Goal: Task Accomplishment & Management: Manage account settings

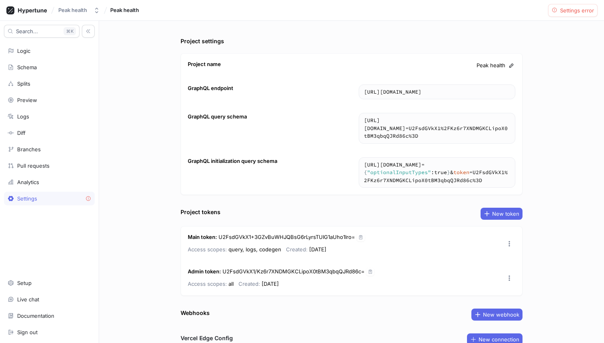
click at [45, 56] on div "Logic" at bounding box center [49, 51] width 91 height 14
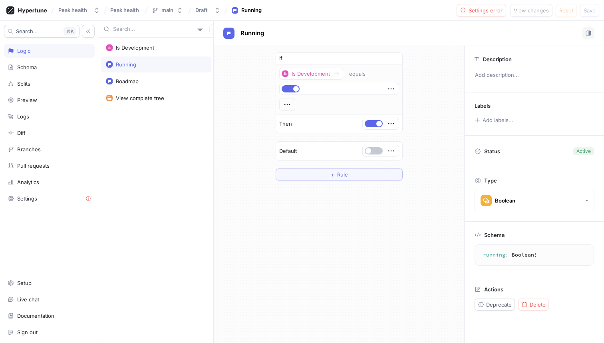
click at [145, 68] on div "Running" at bounding box center [156, 64] width 110 height 16
click at [222, 144] on div "If Is Development equals Then Default ＋ Rule" at bounding box center [339, 116] width 251 height 141
click at [212, 31] on icon "button" at bounding box center [214, 29] width 5 height 5
click at [213, 42] on p "Flag" at bounding box center [216, 45] width 10 height 8
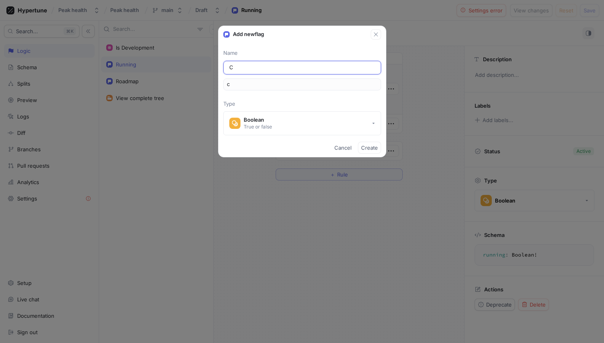
type input "Ca"
type input "ca"
type input "Cal"
type input "cal"
type input "Cale"
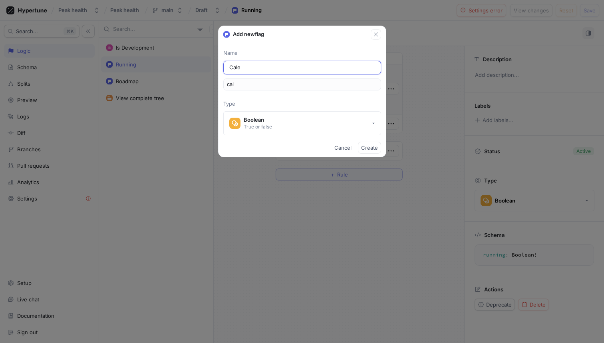
type input "cale"
type input "Calen"
type input "calen"
type input "Calend"
type input "calend"
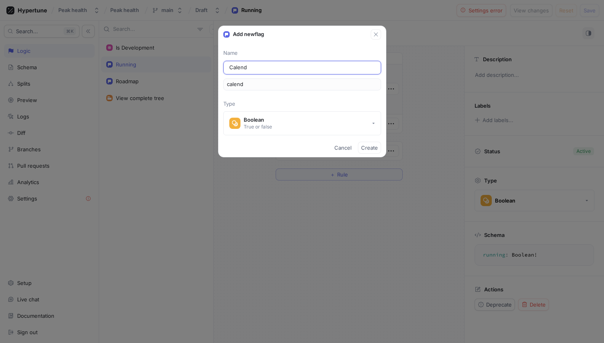
type input "Calenda"
type input "calenda"
type input "Calendar"
type input "calendar"
type input "Calendar"
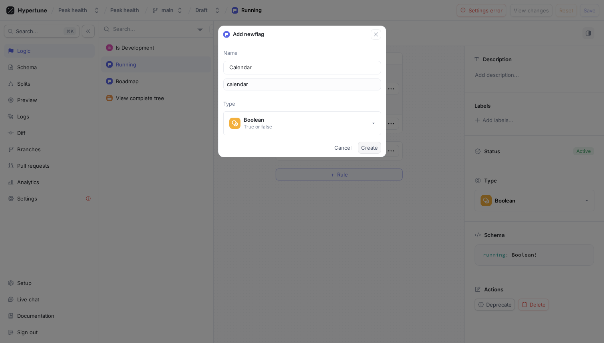
click at [367, 147] on span "Create" at bounding box center [369, 147] width 17 height 5
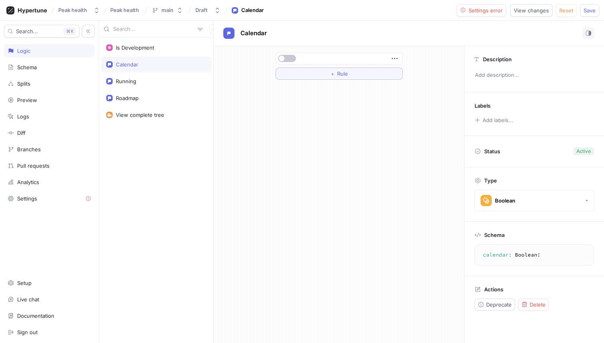
click at [190, 155] on div "Is Development Calendar Running Roadmap View complete tree" at bounding box center [156, 190] width 114 height 305
click at [311, 59] on div at bounding box center [338, 58] width 121 height 5
click at [323, 75] on button "＋ Rule" at bounding box center [339, 74] width 127 height 12
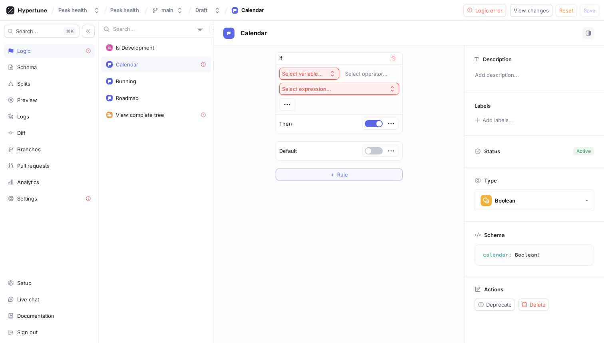
click at [315, 69] on button "Select variable..." at bounding box center [309, 74] width 60 height 12
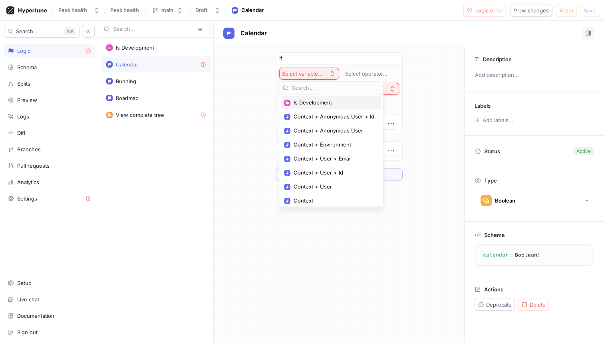
click at [323, 104] on span "Is Development" at bounding box center [334, 102] width 81 height 7
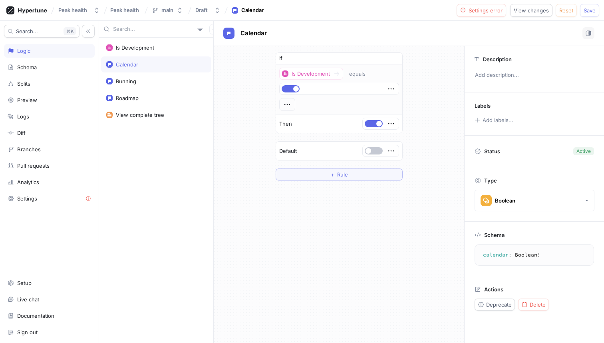
click at [436, 139] on div "If Is Development equals Then Default ＋ Rule" at bounding box center [339, 116] width 251 height 141
click at [156, 197] on div "Is Development Calendar Running Roadmap View complete tree" at bounding box center [156, 190] width 114 height 305
click at [212, 28] on icon "button" at bounding box center [214, 29] width 5 height 5
click at [218, 44] on p "Flag" at bounding box center [216, 45] width 10 height 8
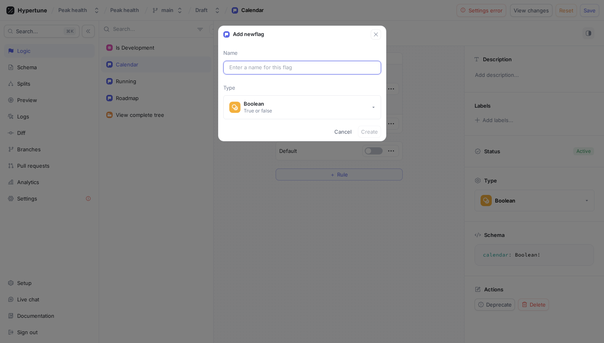
click at [258, 66] on input "text" at bounding box center [302, 68] width 146 height 8
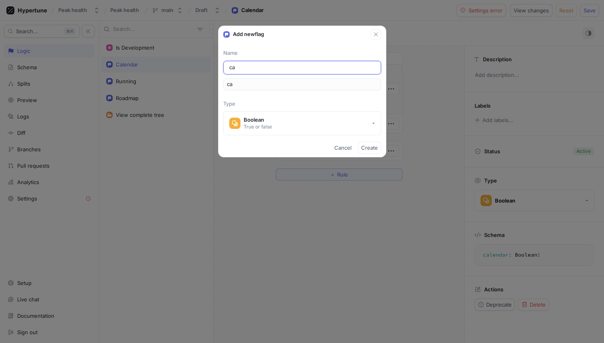
type input "cal"
type input "cale"
type input "cal"
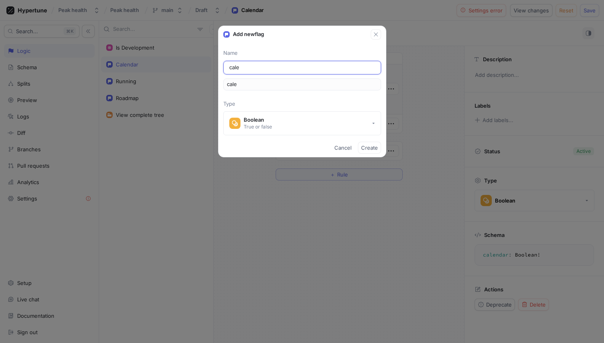
type input "cal"
type input "ca"
type input "c"
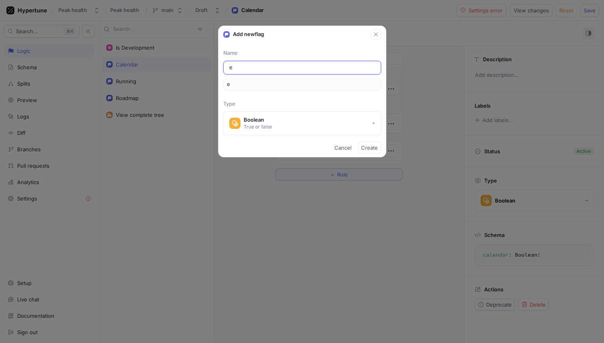
type input "eq"
type input "equ"
type input "equi"
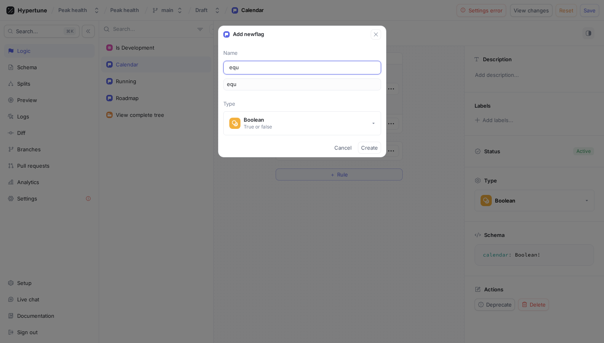
type input "equi"
type input "equip"
type input "equipm"
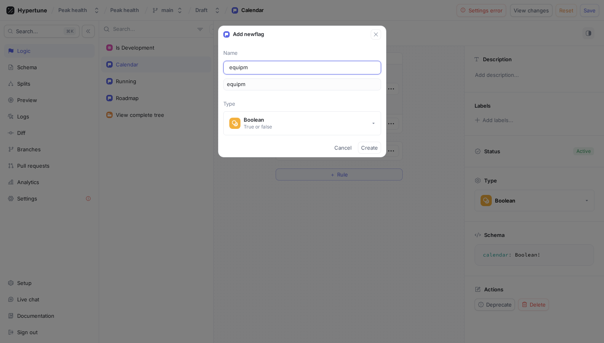
type input "equipme"
type input "equipmen"
type input "equipment"
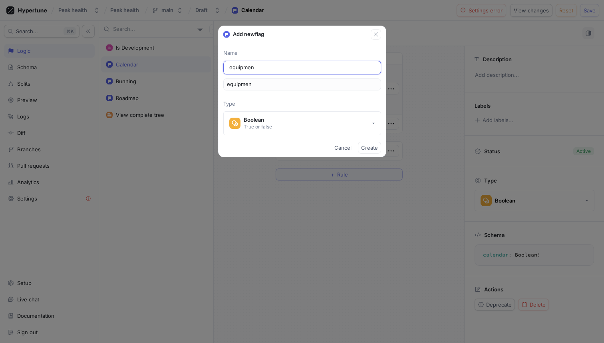
type input "equipment"
click at [374, 152] on button "Create" at bounding box center [369, 147] width 23 height 12
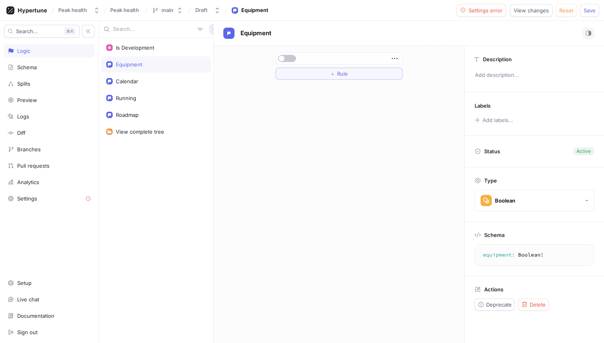
click at [212, 29] on icon "button" at bounding box center [214, 29] width 5 height 5
click at [216, 45] on p "Flag" at bounding box center [216, 45] width 10 height 8
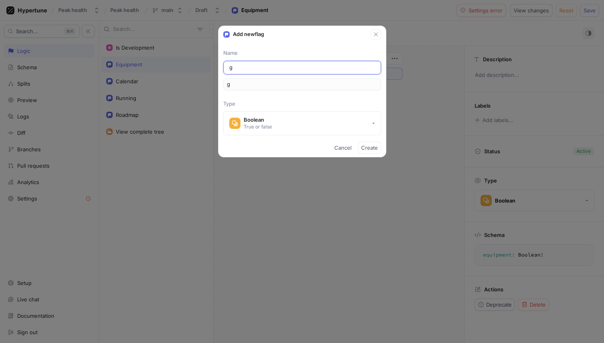
type input "gy"
type input "gym"
type input "gyms"
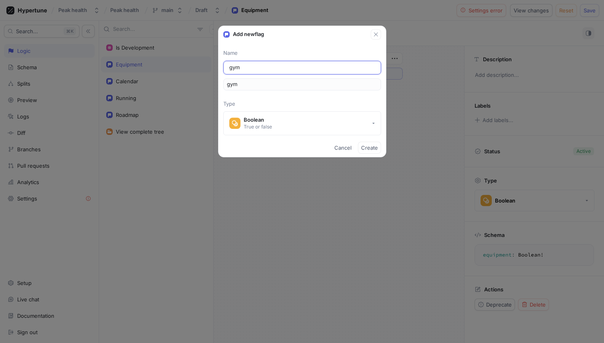
type input "gyms"
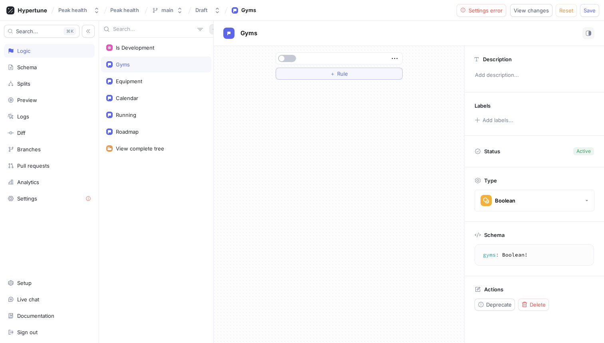
click at [212, 29] on icon "button" at bounding box center [214, 29] width 5 height 5
click at [215, 49] on div "Flag" at bounding box center [224, 45] width 47 height 14
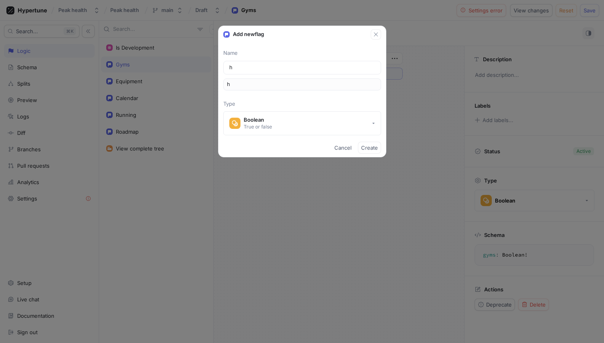
type input "he"
type input "hea"
type input "heal"
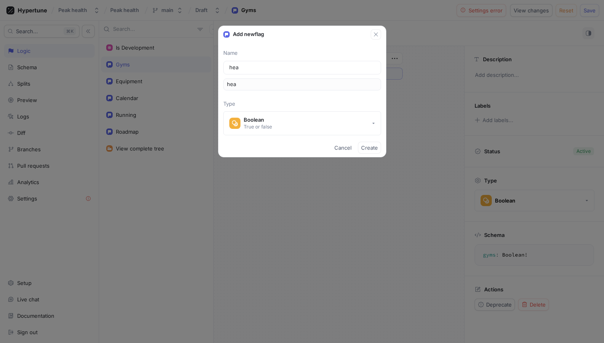
type input "heal"
type input "healt"
type input "health"
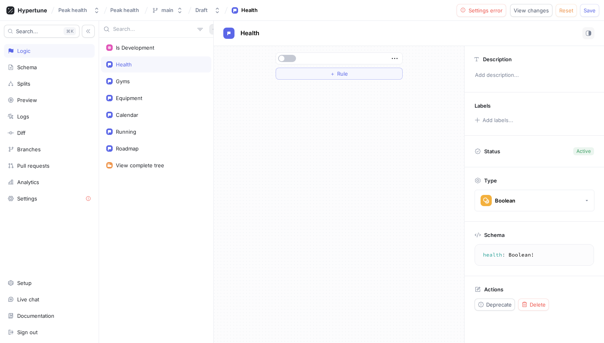
click at [212, 29] on icon "button" at bounding box center [214, 29] width 5 height 5
click at [212, 41] on p "Flag" at bounding box center [216, 45] width 10 height 8
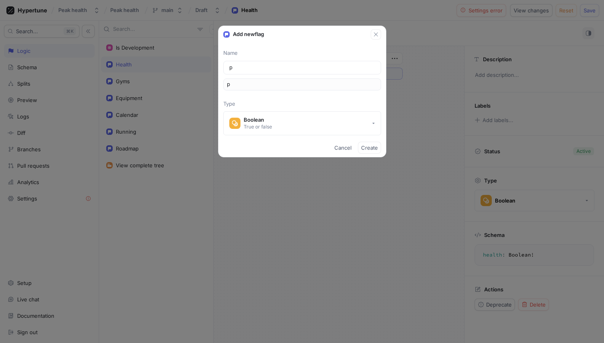
type input "pe"
type input "per"
type input "perf"
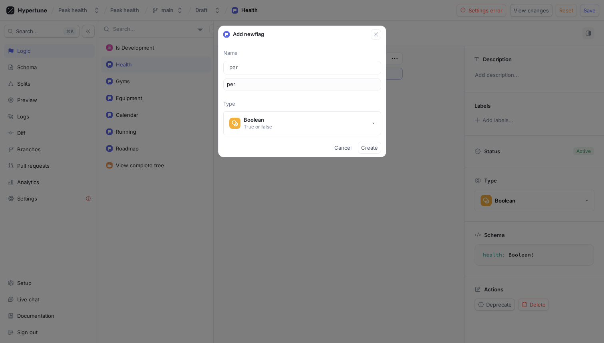
type input "perf"
type input "perfo"
type input "perfor"
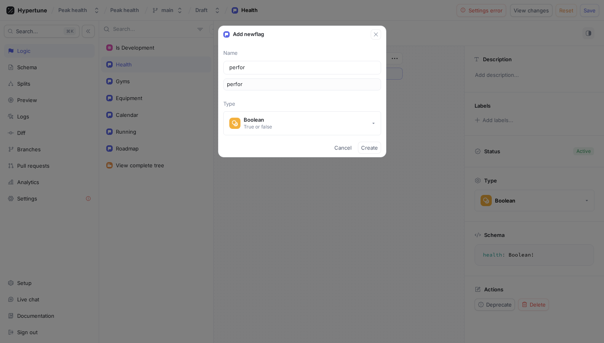
type input "perform"
type input "performa"
type input "performan"
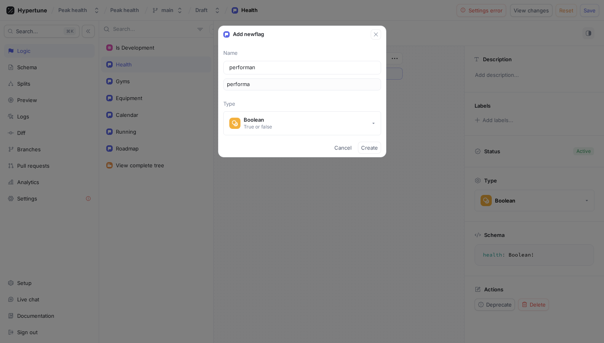
type input "performan"
type input "performanc"
type input "performance"
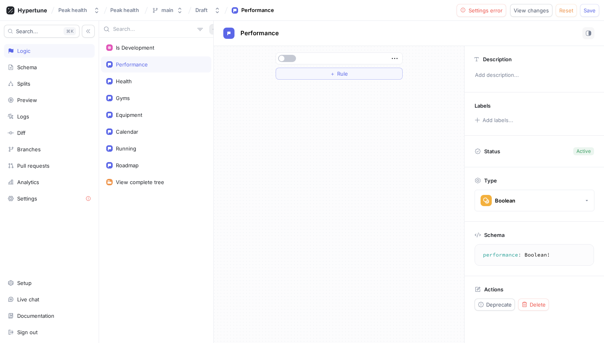
click at [209, 32] on button "button" at bounding box center [214, 29] width 10 height 10
click at [215, 44] on p "Flag" at bounding box center [216, 45] width 10 height 8
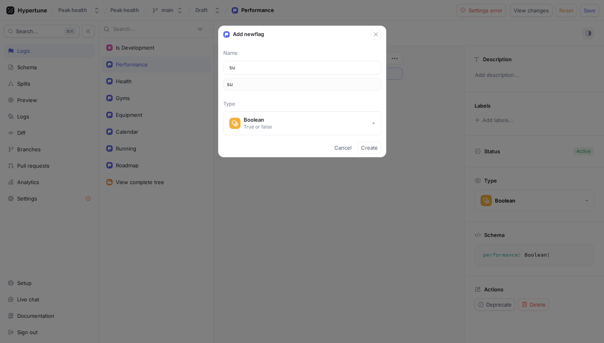
type input "sug"
type input "[PERSON_NAME]"
type input "sugge"
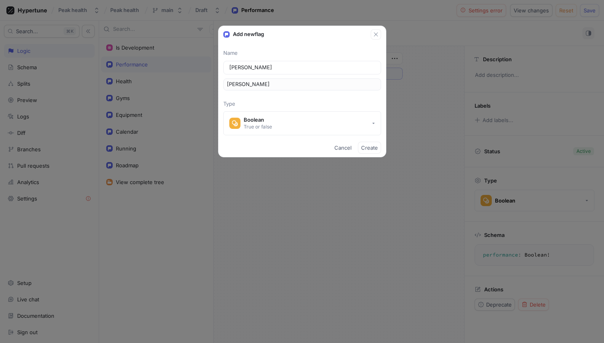
type input "sugge"
type input "sugges"
type input "suggest"
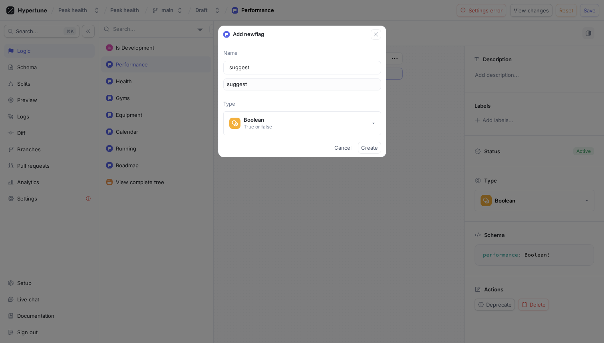
type input "suggesti"
type input "suggestio"
type input "suggestion"
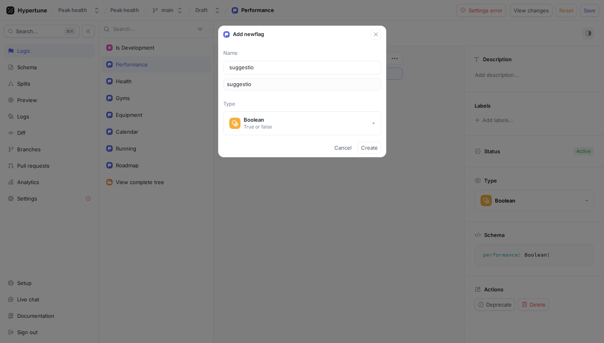
type input "suggestion"
type input "suggestions"
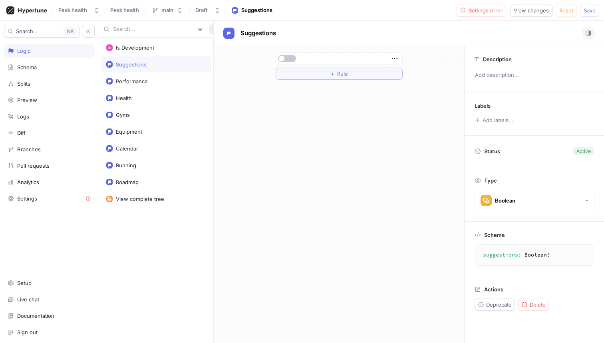
click at [209, 24] on button "button" at bounding box center [214, 29] width 10 height 10
click at [215, 42] on p "Flag" at bounding box center [216, 45] width 10 height 8
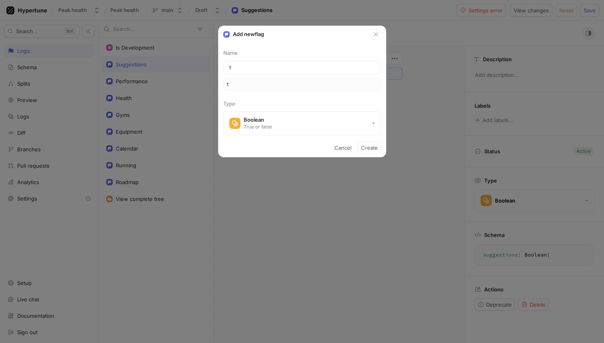
type input "tr"
type input "tra"
type input "trai"
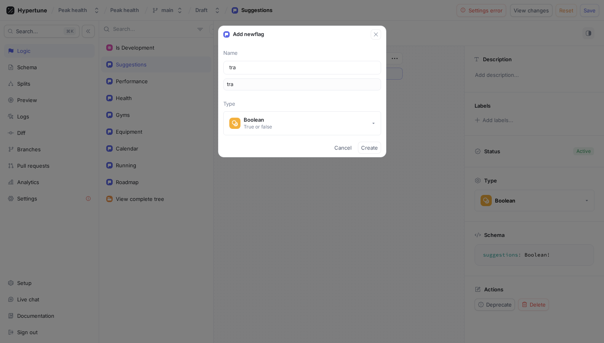
type input "trai"
type input "train"
type input "traine"
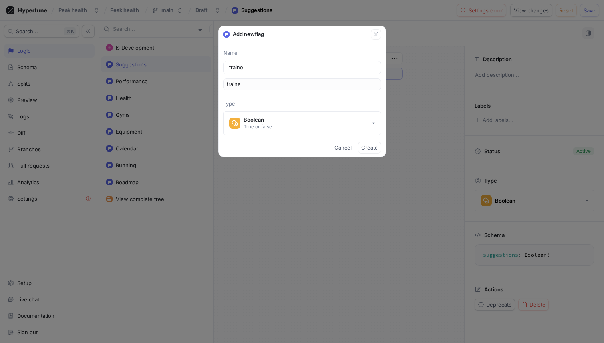
type input "trainer"
type input "trainer a"
type input "trainerA"
type input "trainer an"
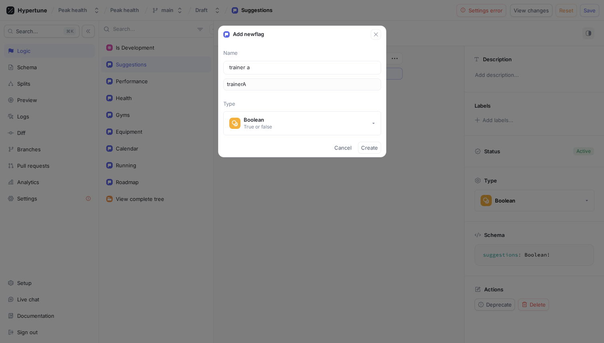
type input "trainerAn"
type input "trainer and"
type input "trainerAnd"
type input "trainer and c"
type input "trainerAndC"
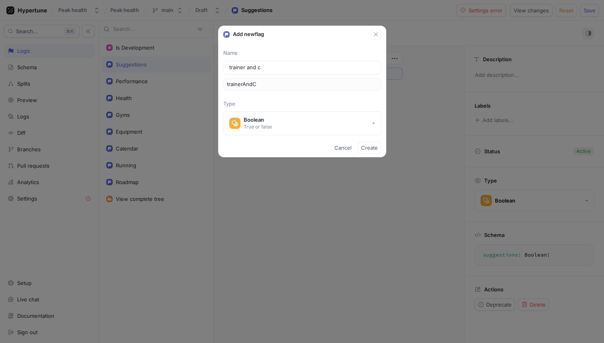
type input "trainer and cl"
type input "trainerAndCl"
type input "trainer and clu"
type input "trainerAndClu"
type input "trainer and club"
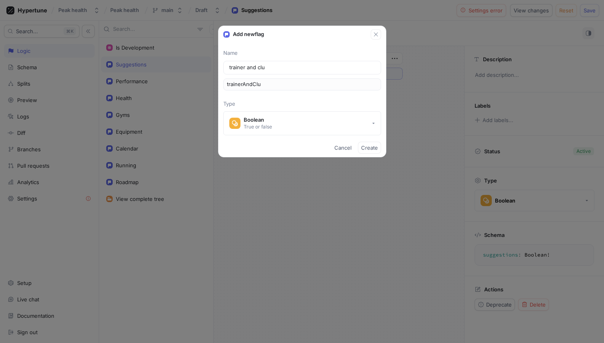
type input "trainerAndClub"
type input "trainer and clubs"
type input "trainerAndClubs"
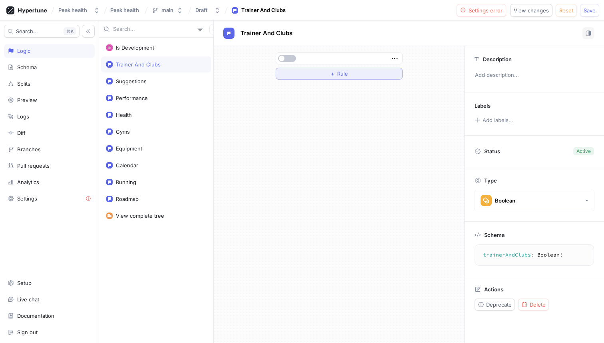
click at [350, 69] on button "＋ Rule" at bounding box center [339, 74] width 127 height 12
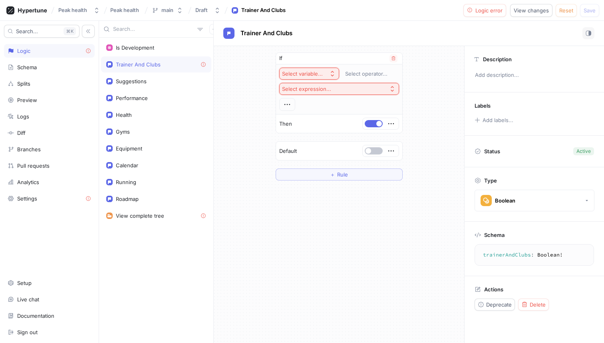
click at [331, 73] on icon "button" at bounding box center [332, 73] width 6 height 6
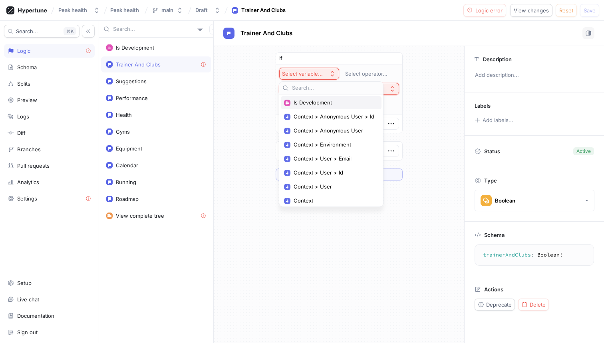
click at [333, 100] on span "Is Development" at bounding box center [334, 102] width 81 height 7
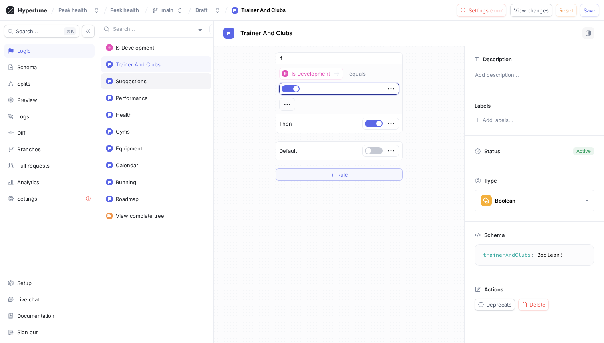
click at [173, 87] on div "Suggestions" at bounding box center [156, 81] width 110 height 16
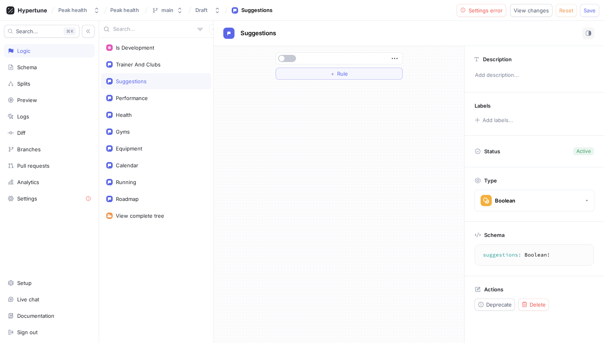
click at [342, 80] on div "＋ Rule" at bounding box center [339, 66] width 140 height 40
click at [339, 76] on span "Rule" at bounding box center [342, 73] width 11 height 5
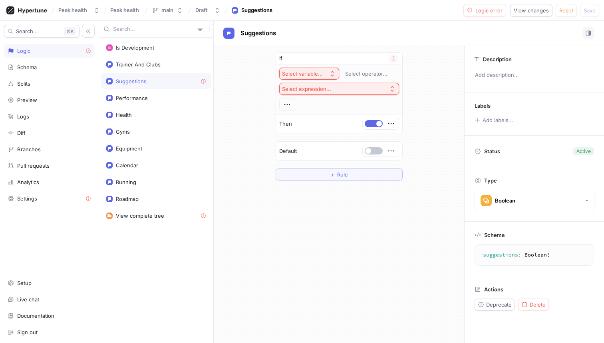
click at [301, 70] on button "Select variable..." at bounding box center [309, 74] width 60 height 12
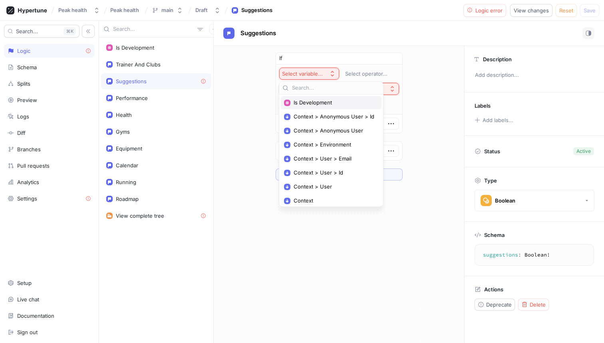
click at [312, 99] on span "Is Development" at bounding box center [334, 102] width 81 height 7
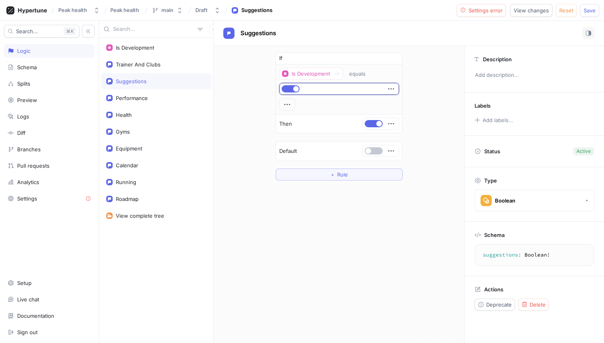
click at [251, 97] on div "If Is Development equals Then Default ＋ Rule" at bounding box center [339, 116] width 251 height 141
click at [136, 97] on div "Performance" at bounding box center [132, 98] width 32 height 6
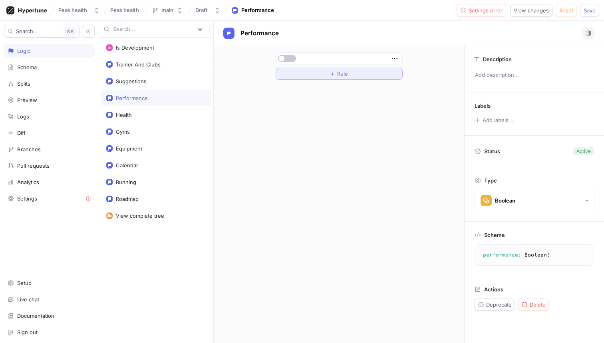
click at [310, 78] on button "＋ Rule" at bounding box center [339, 74] width 127 height 12
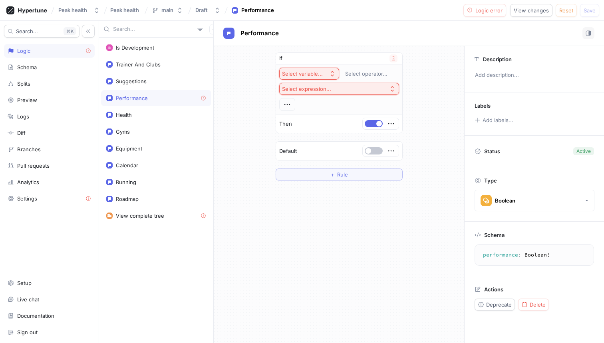
click at [302, 70] on div "Select variable..." at bounding box center [302, 73] width 41 height 7
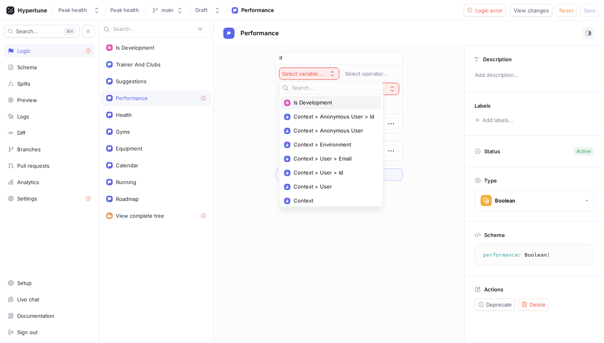
click at [313, 103] on span "Is Development" at bounding box center [334, 102] width 81 height 7
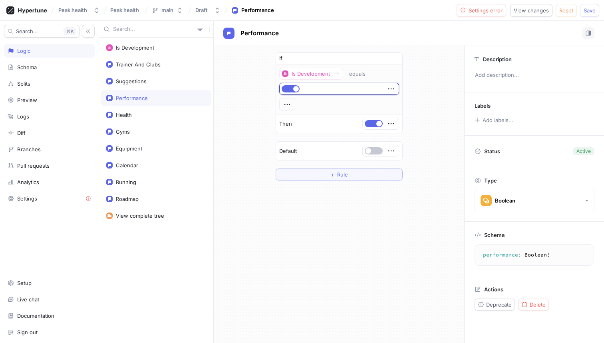
click at [248, 87] on div "If Is Development equals Then Default ＋ Rule" at bounding box center [339, 116] width 251 height 141
click at [145, 112] on div "Health" at bounding box center [156, 115] width 100 height 6
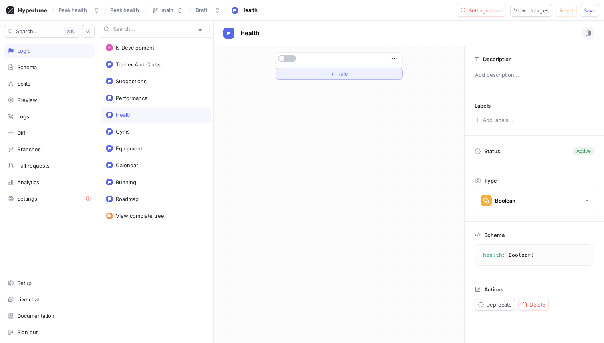
click at [317, 74] on button "＋ Rule" at bounding box center [339, 74] width 127 height 12
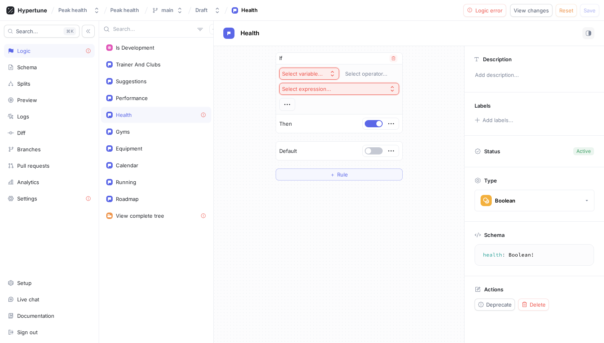
click at [295, 71] on div "Select variable..." at bounding box center [302, 73] width 41 height 7
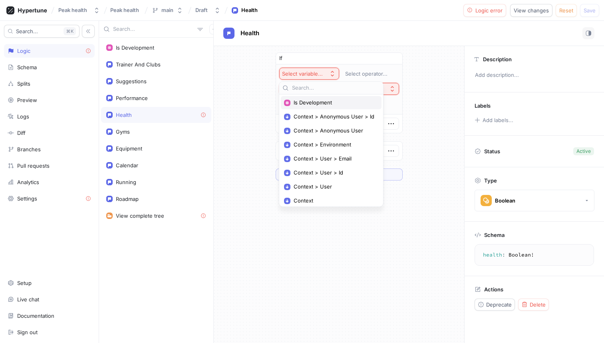
click at [316, 102] on span "Is Development" at bounding box center [334, 102] width 81 height 7
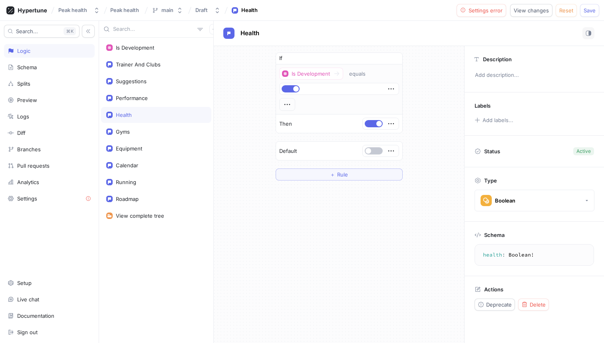
click at [221, 111] on div "If Is Development equals Then Default ＋ Rule" at bounding box center [339, 116] width 251 height 141
click at [151, 128] on div "Gyms" at bounding box center [156, 131] width 100 height 6
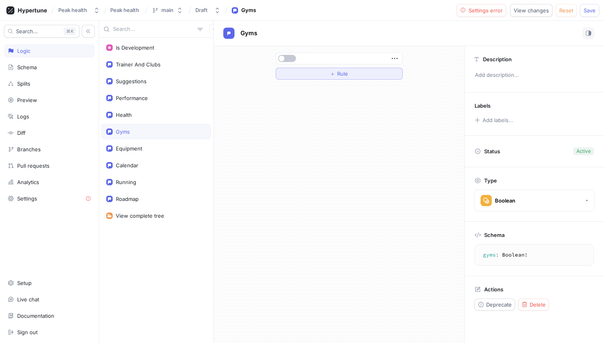
click at [317, 70] on button "＋ Rule" at bounding box center [339, 74] width 127 height 12
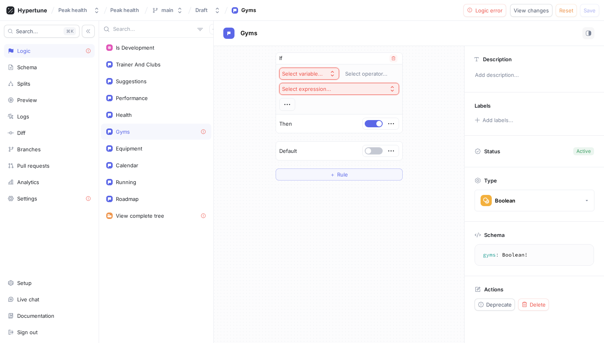
click at [301, 72] on div "Select variable..." at bounding box center [302, 73] width 41 height 7
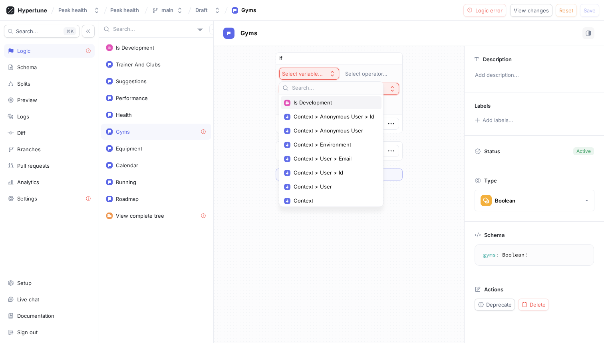
click at [309, 98] on div "Is Development" at bounding box center [331, 102] width 101 height 13
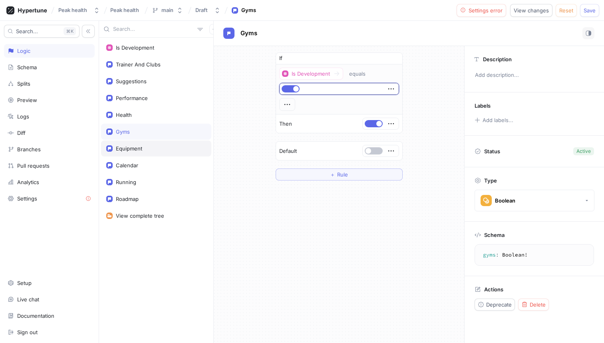
click at [155, 143] on div "Equipment" at bounding box center [156, 148] width 110 height 16
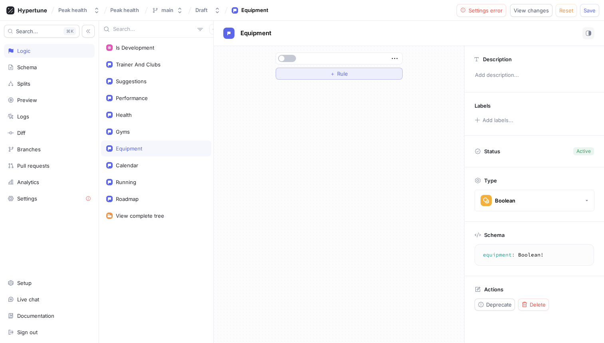
click at [330, 77] on button "＋ Rule" at bounding box center [339, 74] width 127 height 12
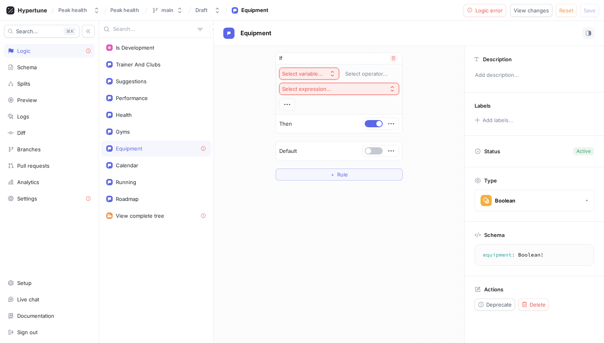
click at [307, 74] on div "Select variable..." at bounding box center [302, 73] width 41 height 7
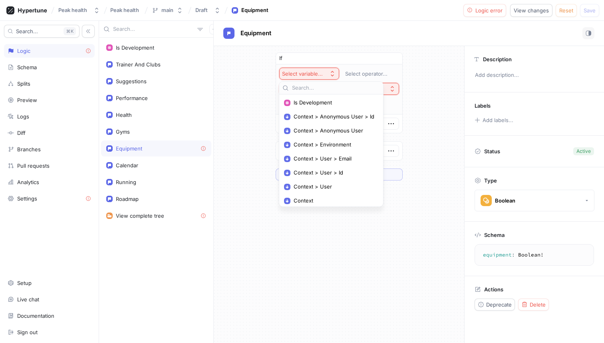
click at [315, 92] on div at bounding box center [331, 88] width 104 height 13
click at [315, 99] on span "Is Development" at bounding box center [334, 102] width 81 height 7
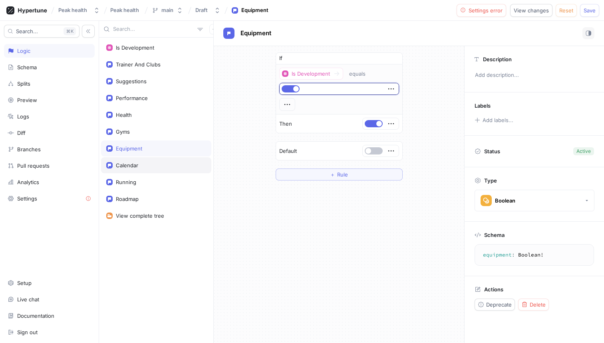
click at [134, 162] on div "Calendar" at bounding box center [127, 165] width 22 height 6
click at [143, 190] on div "Is Development Trainer And Clubs Suggestions Performance Health Gyms Equipment …" at bounding box center [156, 190] width 114 height 305
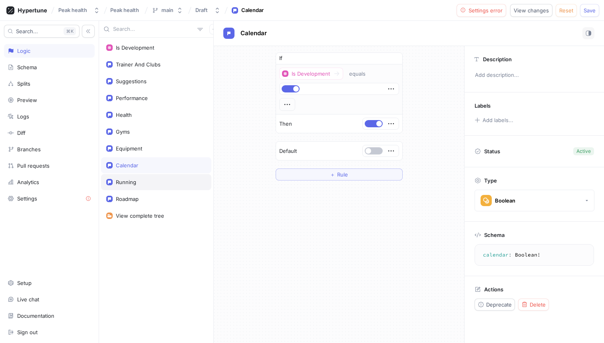
click at [146, 187] on div "Running" at bounding box center [156, 182] width 110 height 16
click at [151, 201] on div "Roadmap" at bounding box center [156, 198] width 100 height 6
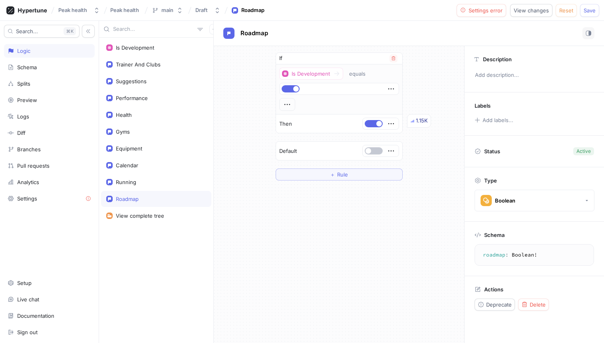
click at [425, 117] on div "1.15K" at bounding box center [422, 121] width 12 height 8
click at [137, 60] on div "Trainer And Clubs" at bounding box center [156, 64] width 110 height 16
click at [325, 175] on button "＋ Rule" at bounding box center [339, 174] width 127 height 12
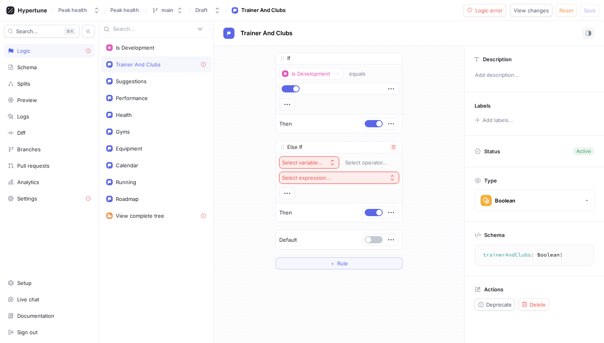
click at [322, 164] on div "Select variable..." at bounding box center [302, 162] width 41 height 7
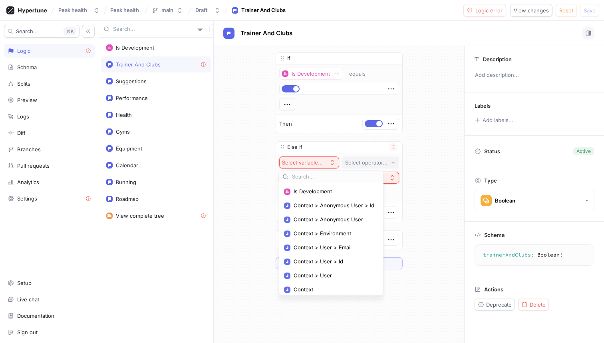
click at [365, 156] on button "Select operator..." at bounding box center [371, 162] width 58 height 12
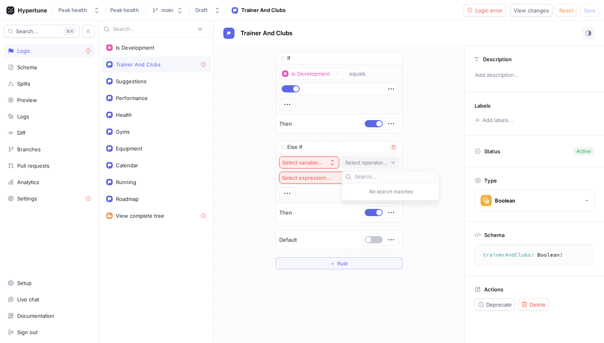
click at [352, 141] on div "Else If Select variable... Select operator... Select expression... Then" at bounding box center [339, 181] width 127 height 81
click at [393, 146] on icon "button" at bounding box center [393, 147] width 5 height 5
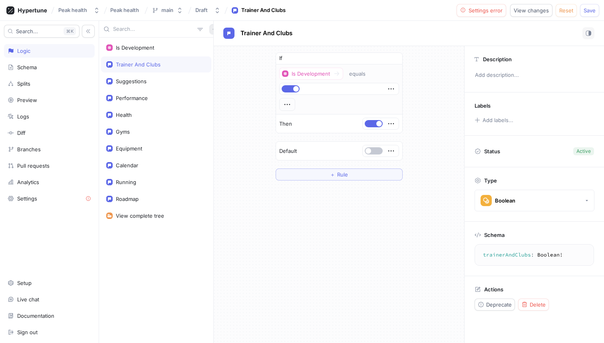
click at [212, 28] on icon "button" at bounding box center [214, 29] width 5 height 5
click at [227, 60] on p "Variable" at bounding box center [221, 58] width 20 height 8
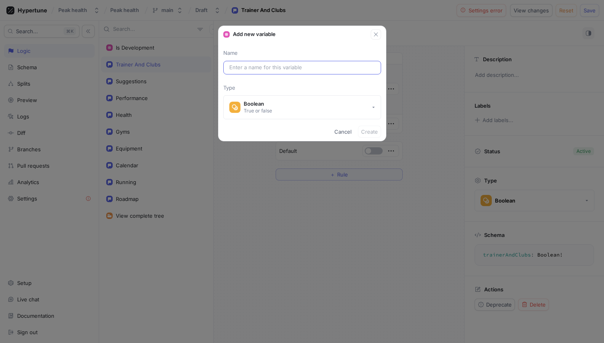
click at [267, 66] on input "text" at bounding box center [302, 68] width 146 height 8
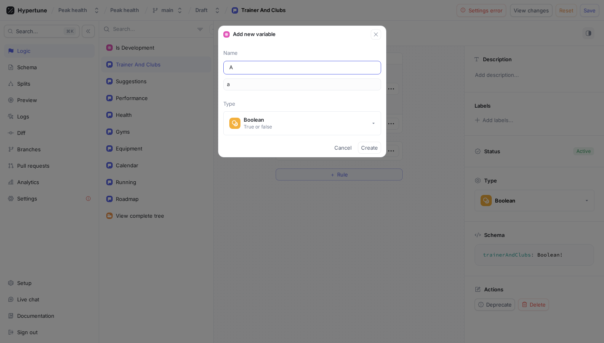
type input "Ac"
type input "ac"
type input "Act"
type input "act"
type input "Acti"
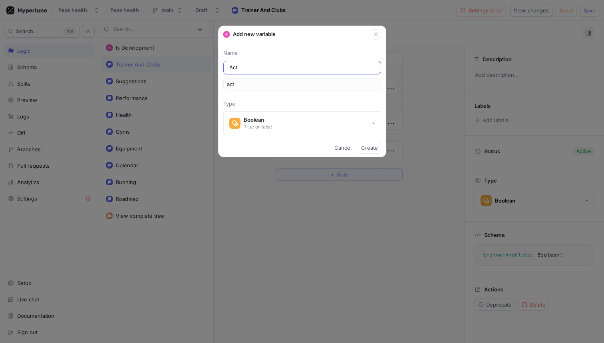
type input "acti"
type input "Activ"
type input "activ"
type input "Active"
type input "active"
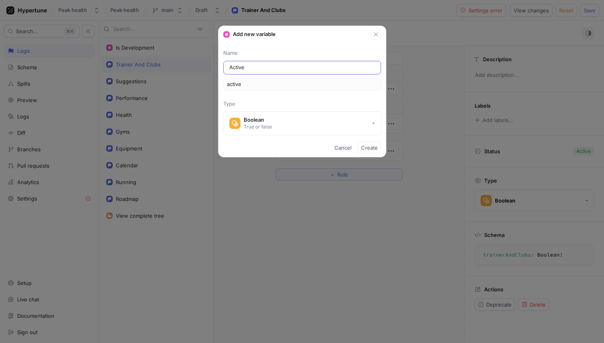
type input "Activ"
type input "activ"
type input "Acti"
type input "acti"
type input "Act"
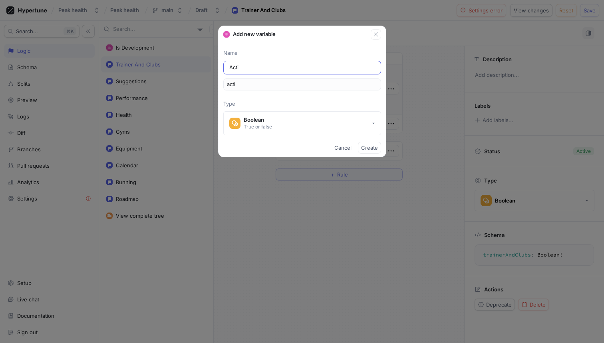
type input "act"
type input "Ac"
type input "ac"
type input "A"
type input "a"
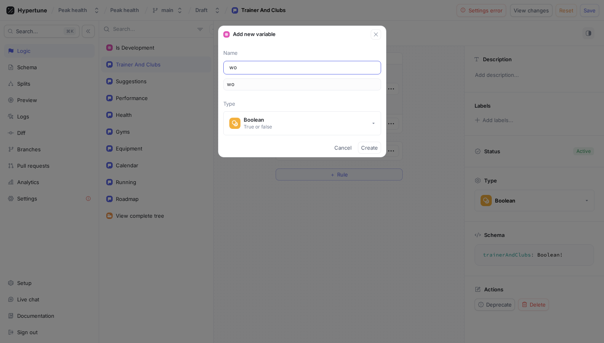
type input "wor"
type input "work"
type input "worki"
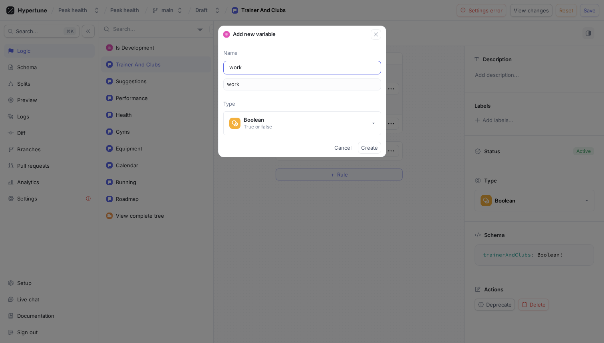
type input "worki"
type input "workin"
type input "working"
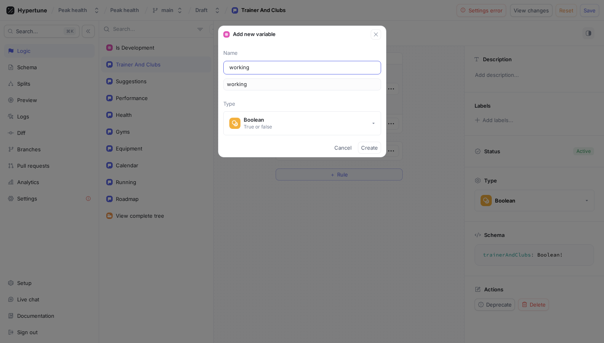
type input "workingo"
type input "workingon"
type input "workingoni"
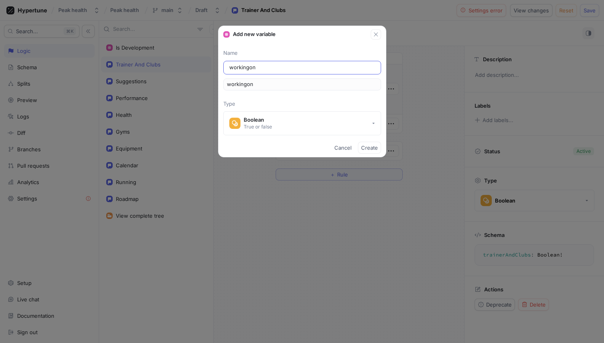
type input "workingoni"
type input "workingonit"
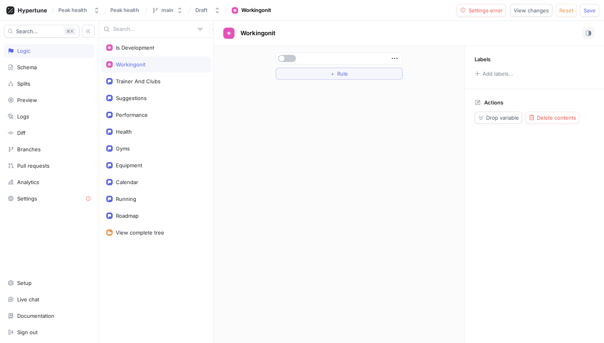
click at [296, 56] on div at bounding box center [287, 58] width 19 height 7
click at [293, 56] on button "button" at bounding box center [287, 58] width 18 height 7
click at [399, 54] on icon "button" at bounding box center [394, 58] width 9 height 9
click at [418, 62] on div "＋ Rule" at bounding box center [339, 66] width 251 height 40
click at [399, 59] on div at bounding box center [339, 58] width 126 height 11
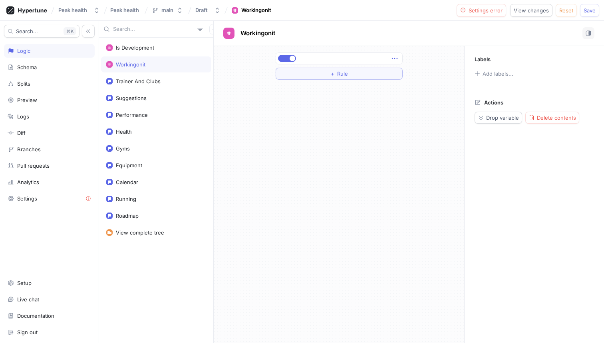
click at [396, 58] on icon "button" at bounding box center [394, 58] width 9 height 9
click at [419, 86] on p "Delete contents" at bounding box center [421, 87] width 39 height 8
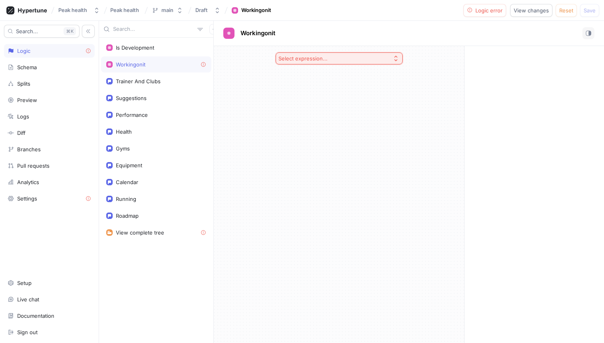
click at [144, 60] on div "Workingonit" at bounding box center [156, 64] width 110 height 16
click at [203, 63] on icon at bounding box center [204, 65] width 6 height 6
click at [172, 62] on div "Workingonit" at bounding box center [156, 64] width 100 height 6
click at [150, 52] on div "Is Development" at bounding box center [156, 48] width 110 height 16
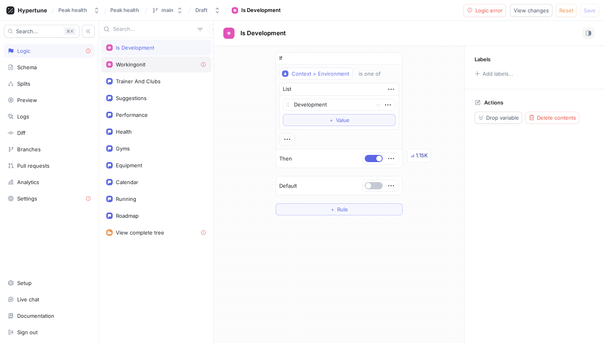
click at [147, 60] on div "Workingonit" at bounding box center [156, 64] width 110 height 16
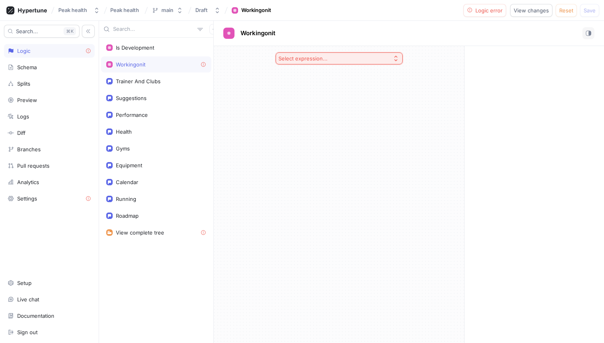
click at [350, 64] on button "Select expression..." at bounding box center [339, 58] width 127 height 12
click at [303, 86] on span "Toggle" at bounding box center [342, 87] width 103 height 7
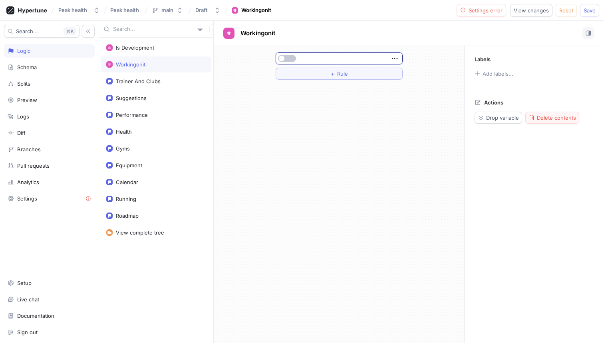
click at [546, 115] on span "Delete contents" at bounding box center [556, 117] width 39 height 5
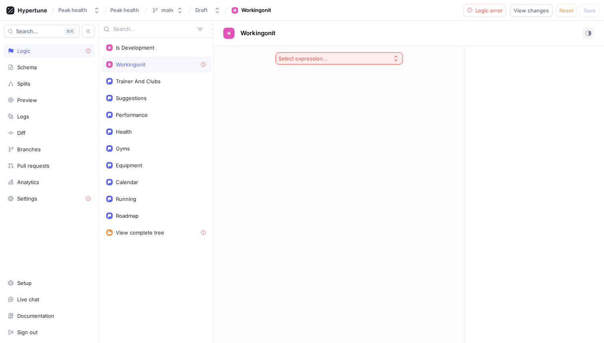
click at [337, 59] on button "Select expression..." at bounding box center [339, 58] width 127 height 12
click at [339, 91] on div "Toggle" at bounding box center [339, 87] width 123 height 13
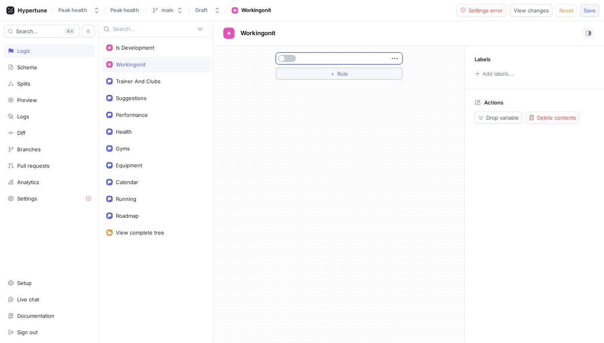
click at [591, 8] on span "Save" at bounding box center [590, 10] width 12 height 5
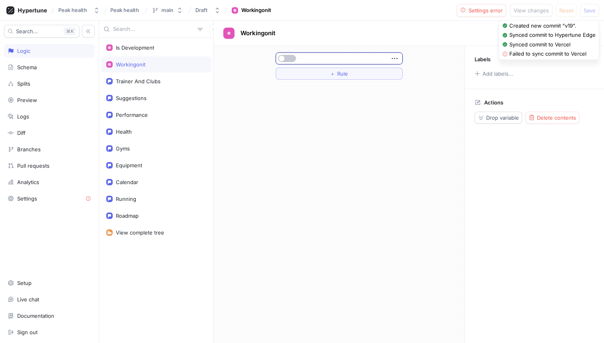
click at [434, 36] on div "Workingonit" at bounding box center [408, 33] width 371 height 12
click at [152, 53] on div "Is Development" at bounding box center [156, 48] width 110 height 16
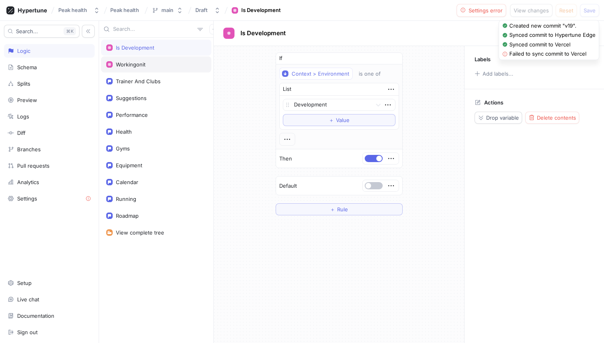
click at [154, 70] on div "Workingonit" at bounding box center [156, 64] width 110 height 16
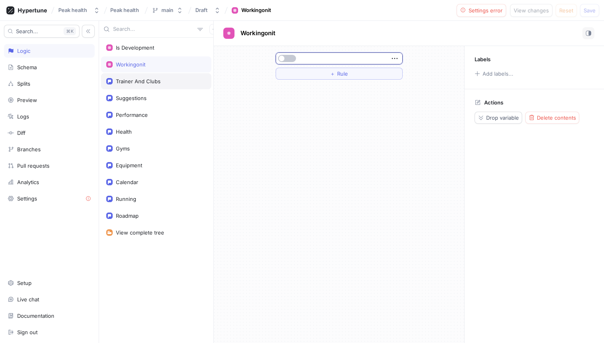
click at [155, 85] on div "Trainer And Clubs" at bounding box center [156, 81] width 110 height 16
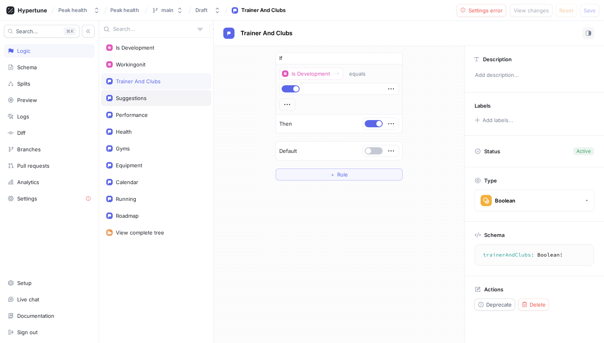
click at [162, 100] on div "Suggestions" at bounding box center [156, 98] width 100 height 6
click at [160, 114] on div "Performance" at bounding box center [156, 115] width 100 height 6
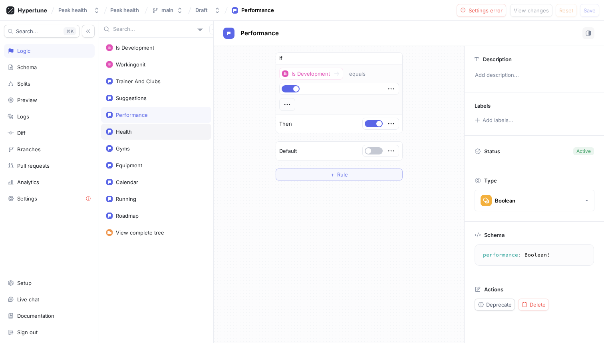
click at [159, 126] on div "Health" at bounding box center [156, 131] width 110 height 16
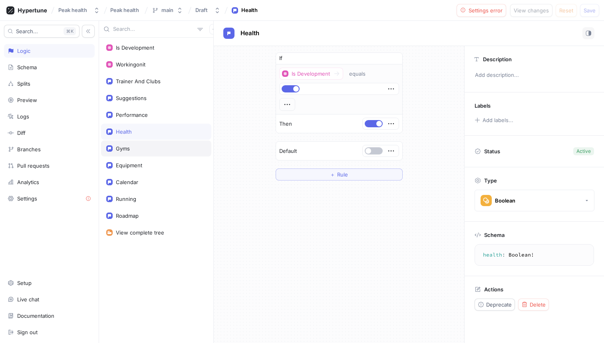
click at [157, 143] on div "Gyms" at bounding box center [156, 148] width 110 height 16
click at [159, 160] on div "Equipment" at bounding box center [156, 165] width 110 height 16
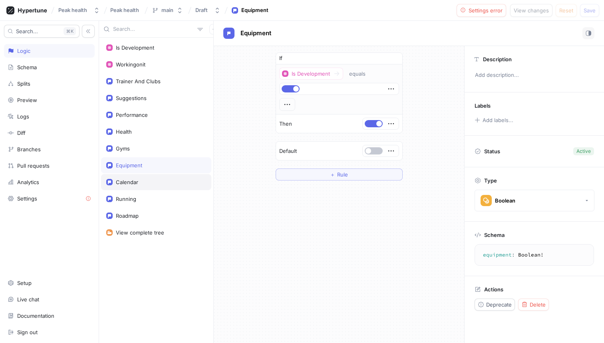
click at [157, 182] on div "Calendar" at bounding box center [156, 182] width 100 height 6
click at [157, 199] on div "Running" at bounding box center [156, 198] width 100 height 6
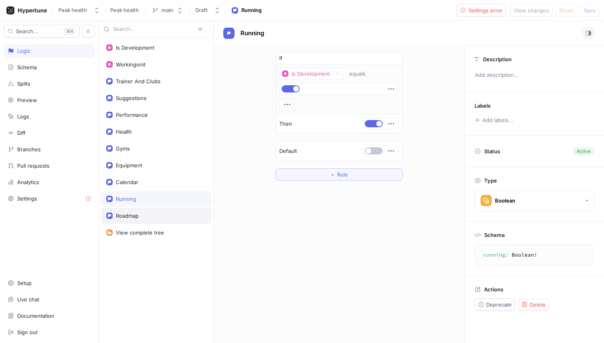
click at [157, 221] on div "Roadmap" at bounding box center [156, 215] width 110 height 16
type textarea "roadmap: Boolean!"
click at [215, 9] on button "Draft" at bounding box center [208, 10] width 32 height 13
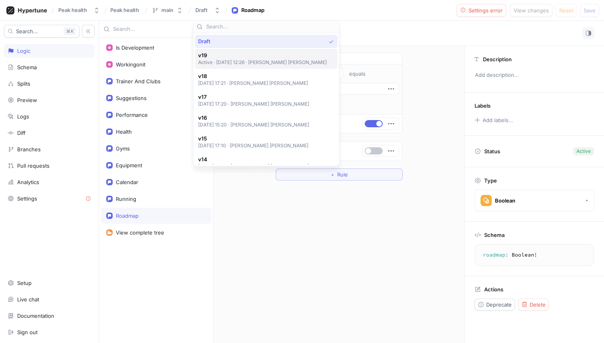
click at [220, 54] on span "v19" at bounding box center [262, 55] width 129 height 7
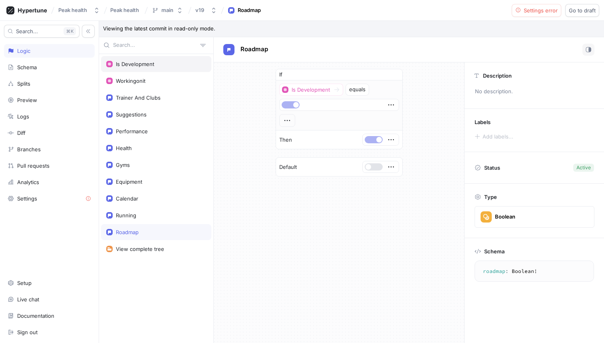
click at [163, 69] on div "Is Development" at bounding box center [156, 64] width 110 height 16
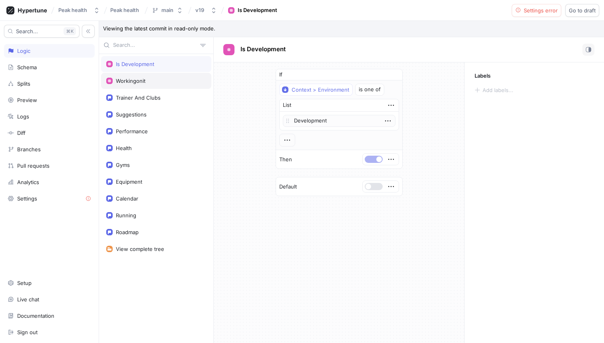
click at [161, 80] on div "Workingonit" at bounding box center [156, 81] width 100 height 6
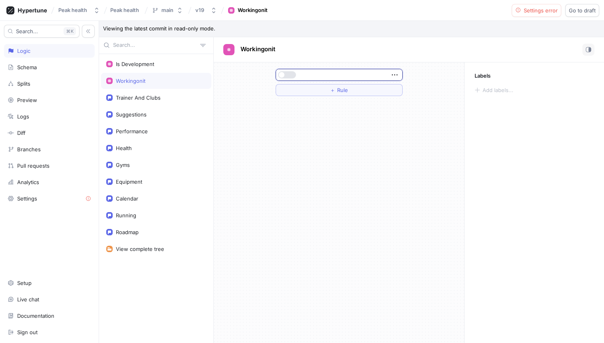
click at [161, 80] on div "Workingonit" at bounding box center [156, 81] width 100 height 6
click at [227, 50] on rect at bounding box center [229, 49] width 6 height 6
click at [591, 48] on rect "button" at bounding box center [588, 49] width 5 height 5
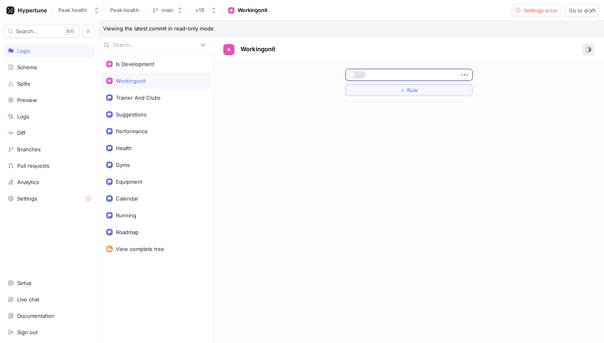
click at [591, 48] on button "button" at bounding box center [589, 50] width 12 height 12
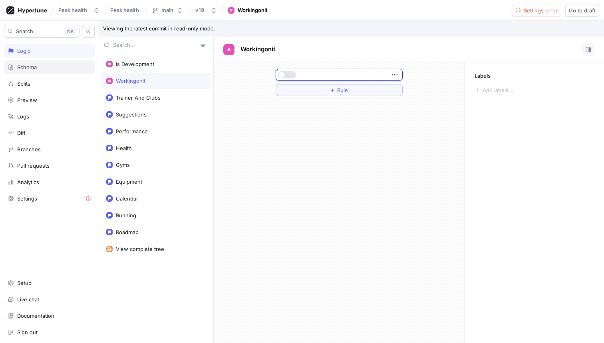
click at [35, 62] on div "Schema" at bounding box center [49, 67] width 91 height 14
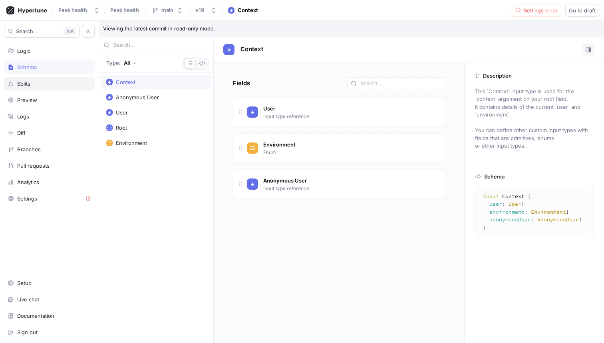
click at [58, 85] on div "Splits" at bounding box center [50, 83] width 84 height 6
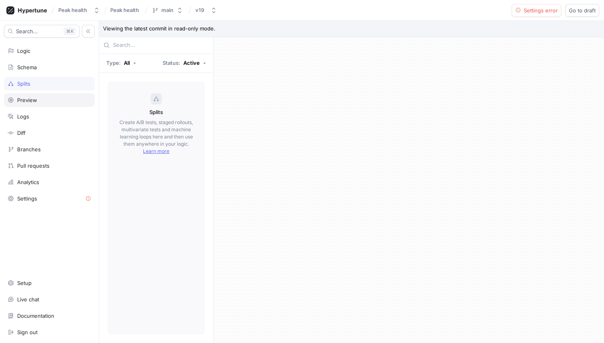
click at [55, 98] on div "Preview" at bounding box center [50, 100] width 84 height 6
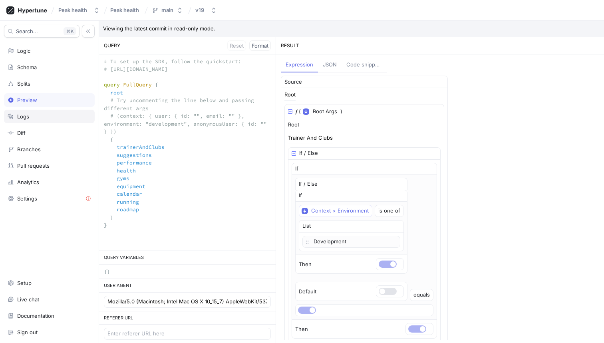
click at [55, 115] on div "Logs" at bounding box center [50, 116] width 84 height 6
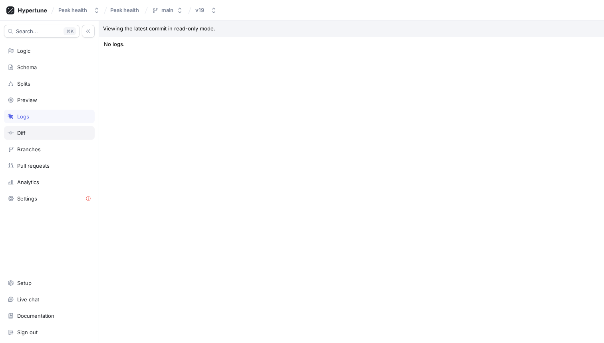
click at [52, 130] on div "Diff" at bounding box center [50, 132] width 84 height 6
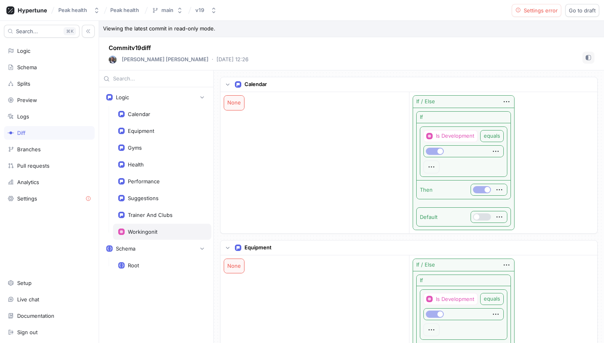
click at [151, 236] on div "Workingonit" at bounding box center [162, 231] width 98 height 16
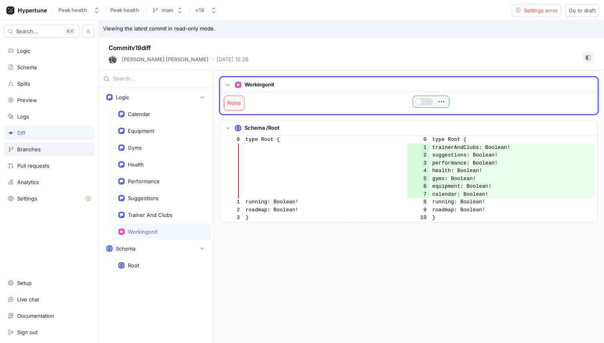
click at [46, 151] on div "Branches" at bounding box center [50, 149] width 84 height 6
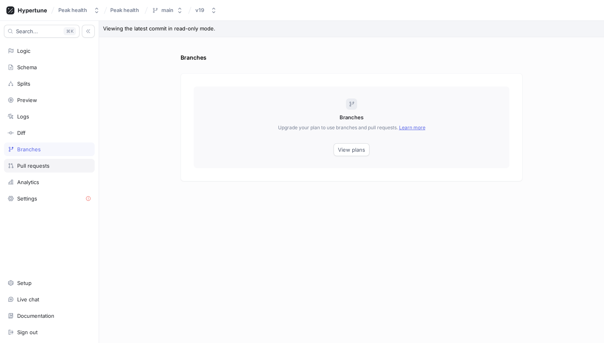
click at [47, 167] on div "Pull requests" at bounding box center [33, 165] width 32 height 6
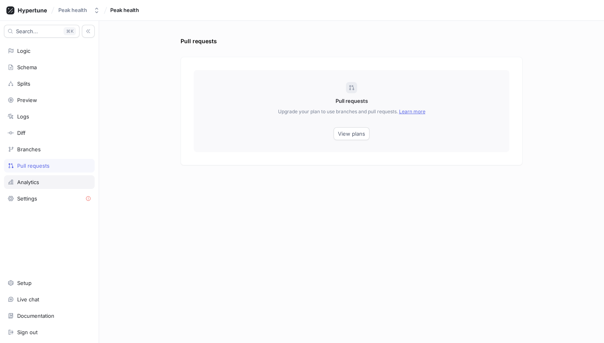
click at [50, 184] on div "Analytics" at bounding box center [50, 182] width 84 height 6
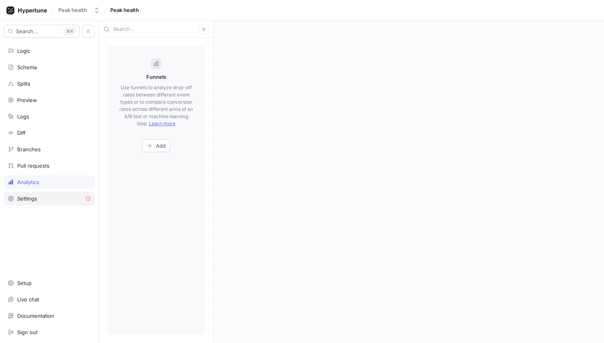
click at [46, 199] on div "Settings" at bounding box center [50, 198] width 84 height 6
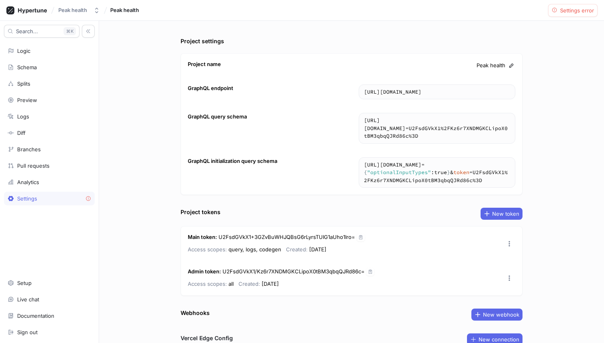
scroll to position [82, 0]
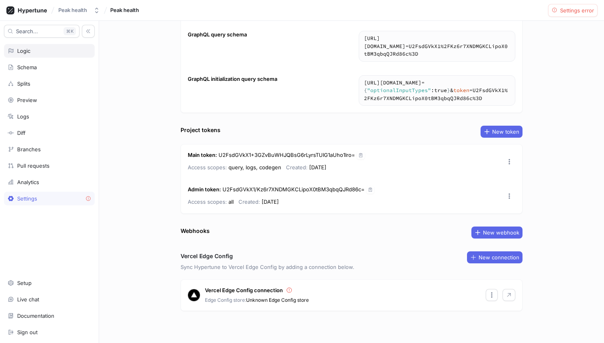
click at [32, 49] on div "Logic" at bounding box center [50, 51] width 84 height 6
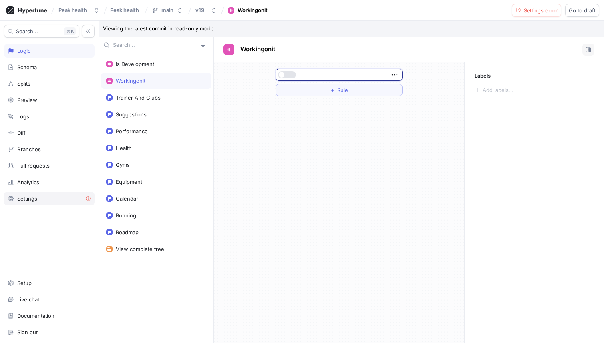
click at [40, 197] on div "Settings" at bounding box center [50, 198] width 84 height 6
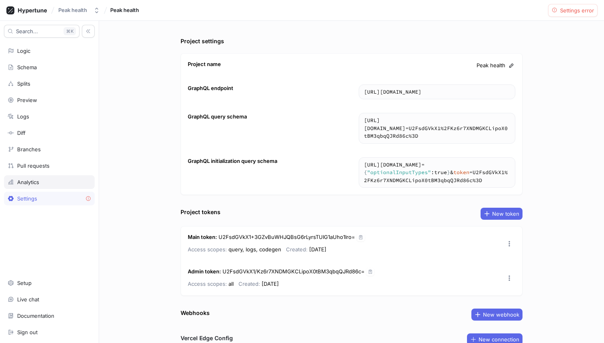
click at [24, 180] on div "Analytics" at bounding box center [28, 182] width 22 height 6
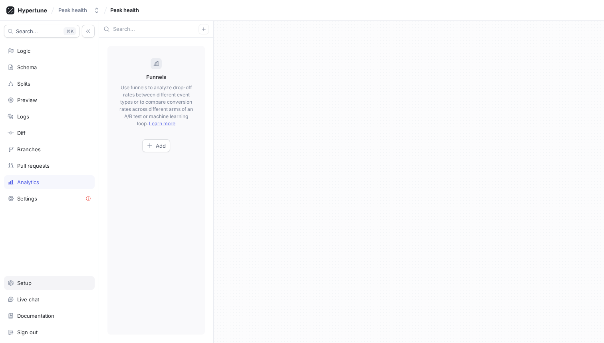
click at [32, 281] on div "Setup" at bounding box center [50, 282] width 84 height 6
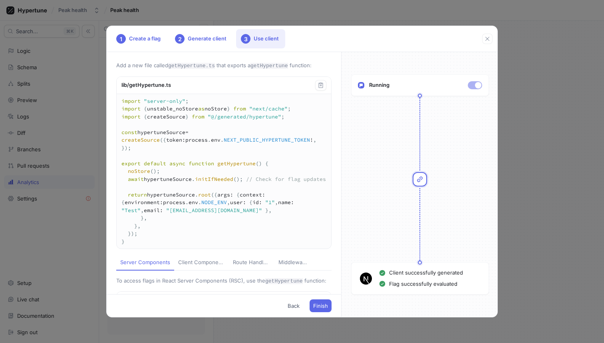
scroll to position [183, 0]
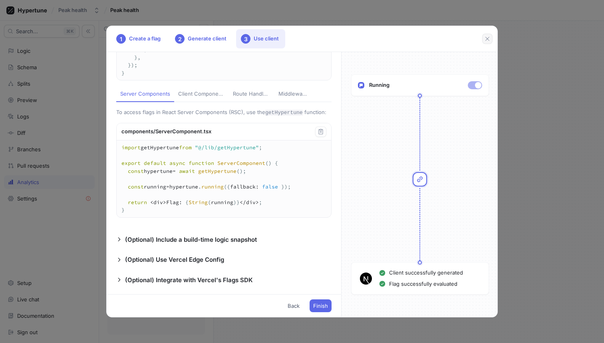
click at [487, 36] on icon "button" at bounding box center [487, 39] width 6 height 6
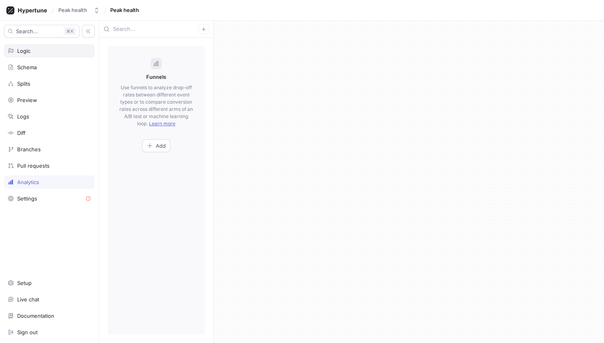
click at [54, 48] on div "Logic" at bounding box center [50, 51] width 84 height 6
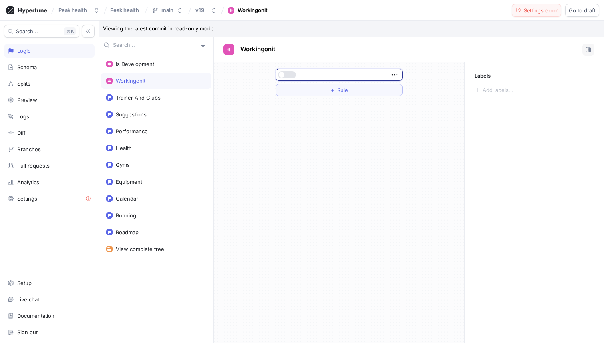
click at [531, 12] on span "Settings error" at bounding box center [541, 10] width 34 height 5
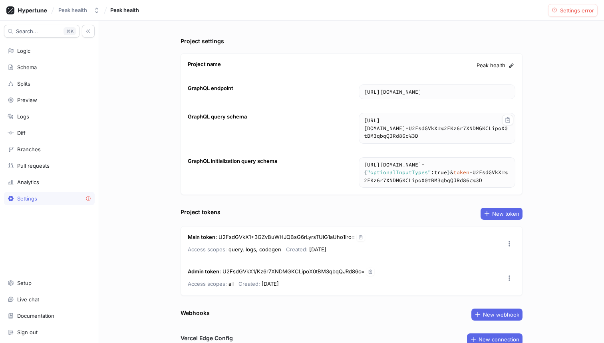
scroll to position [82, 0]
